Goal: Navigation & Orientation: Find specific page/section

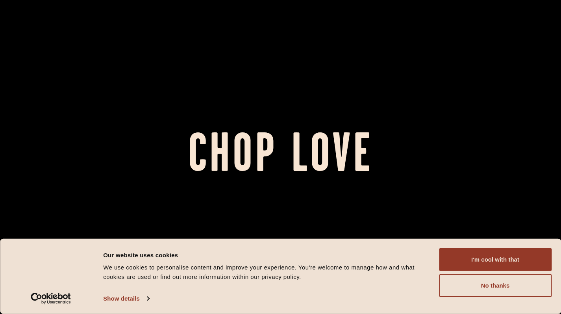
click at [494, 267] on button "I'm cool with that" at bounding box center [495, 259] width 113 height 23
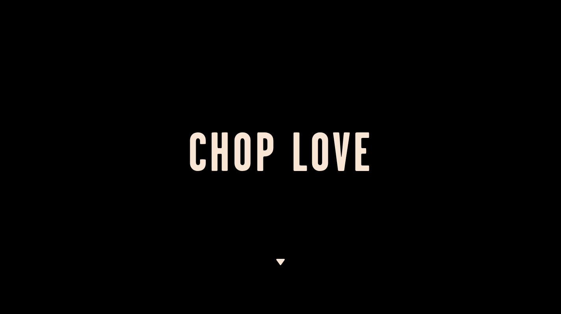
click at [159, 20] on div at bounding box center [280, 157] width 561 height 314
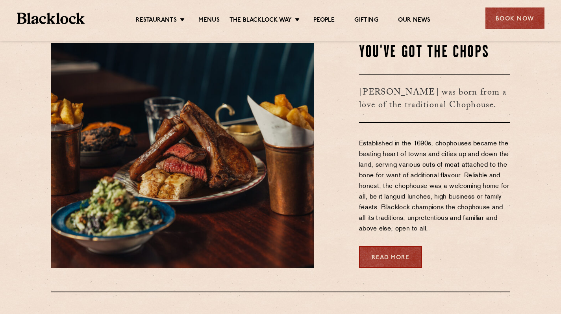
scroll to position [291, 0]
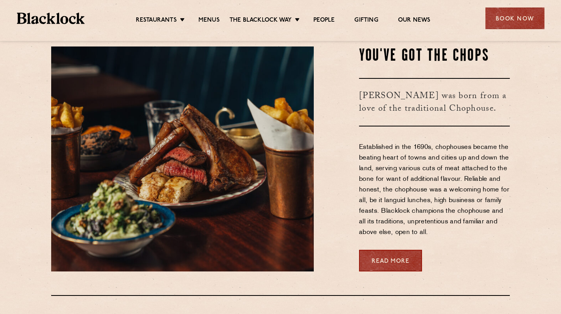
click at [164, 19] on link "Restaurants" at bounding box center [156, 21] width 41 height 8
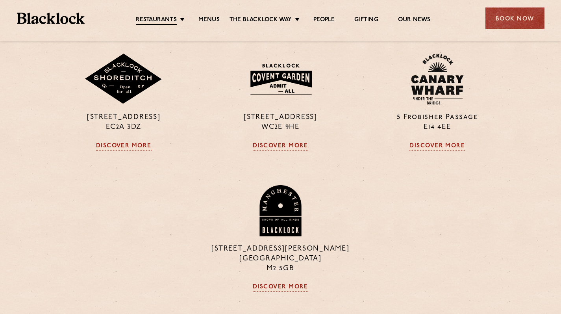
scroll to position [478, 0]
click at [121, 144] on link "Discover More" at bounding box center [124, 146] width 56 height 8
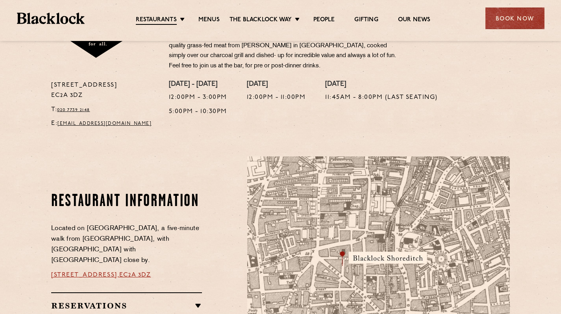
scroll to position [308, 0]
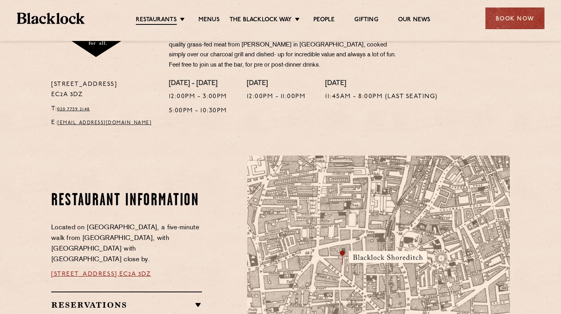
click at [260, 20] on link "The Blacklock Way" at bounding box center [261, 20] width 62 height 8
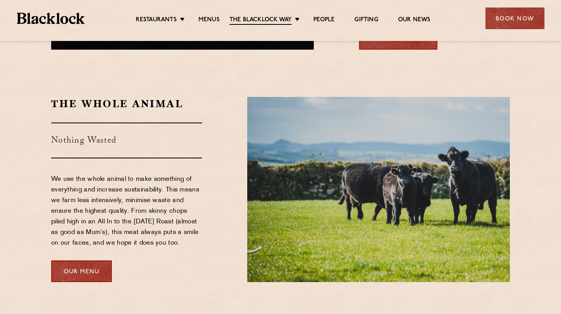
scroll to position [651, 0]
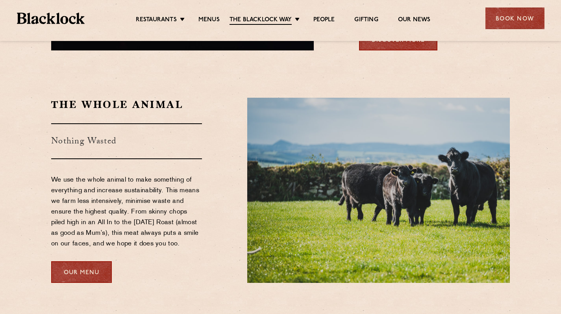
click at [70, 261] on link "Our Menu" at bounding box center [81, 272] width 61 height 22
